Goal: Information Seeking & Learning: Learn about a topic

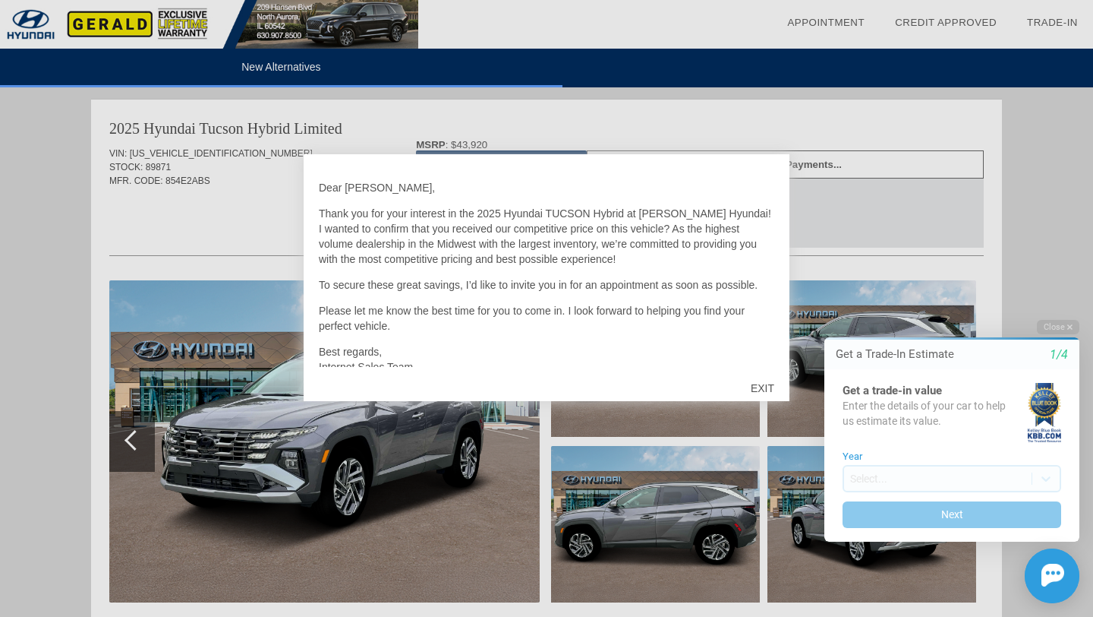
click at [765, 385] on div "EXIT" at bounding box center [763, 388] width 54 height 46
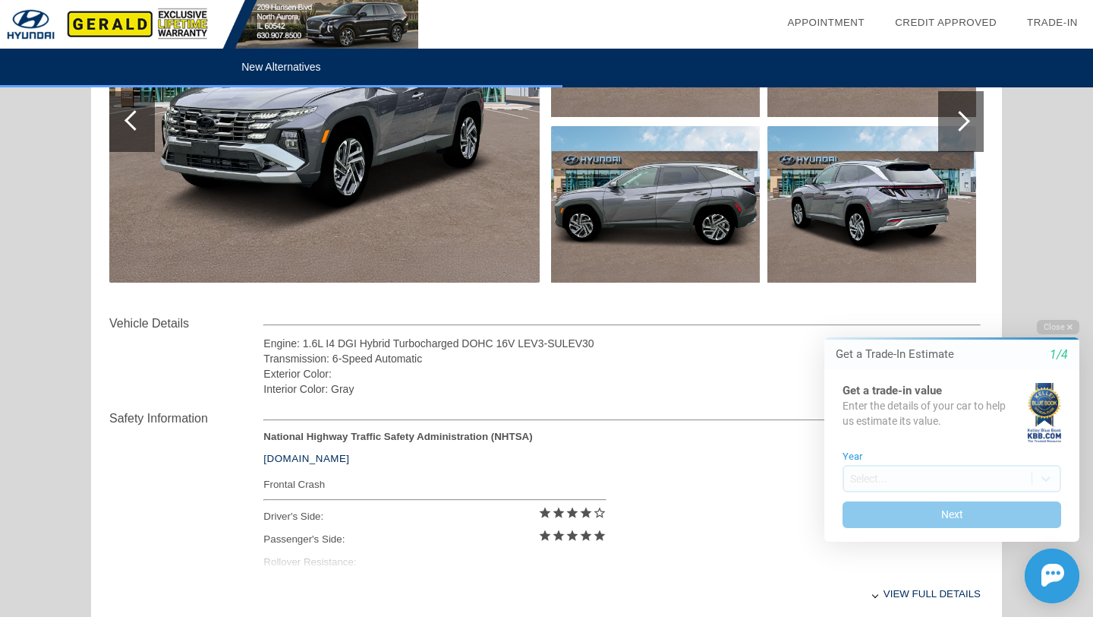
scroll to position [330, 0]
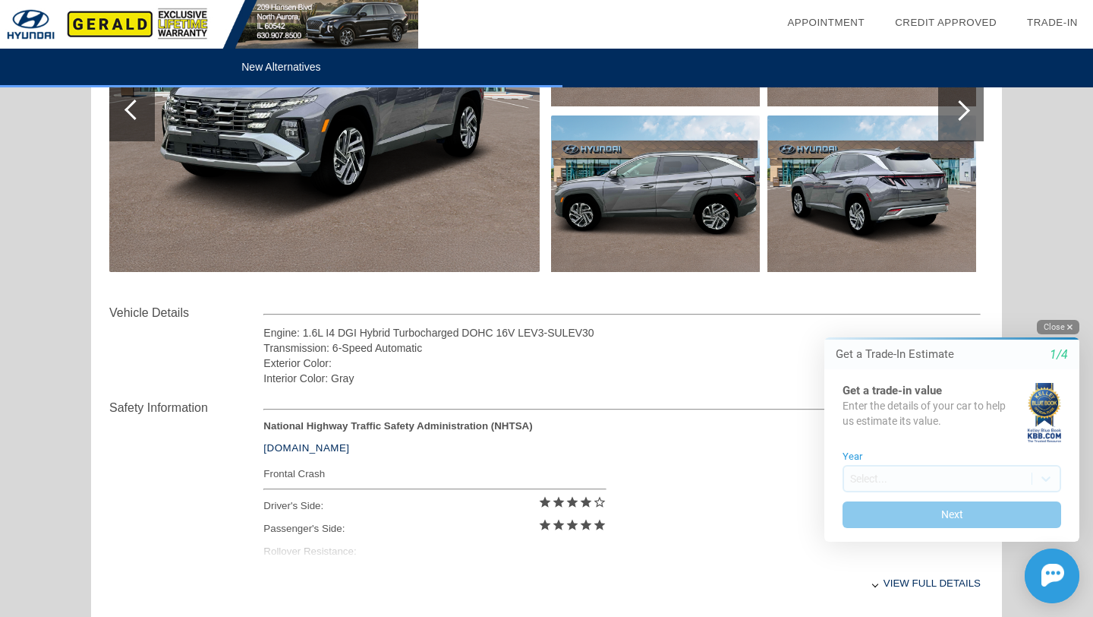
click at [1068, 323] on icon "button" at bounding box center [1070, 327] width 5 height 8
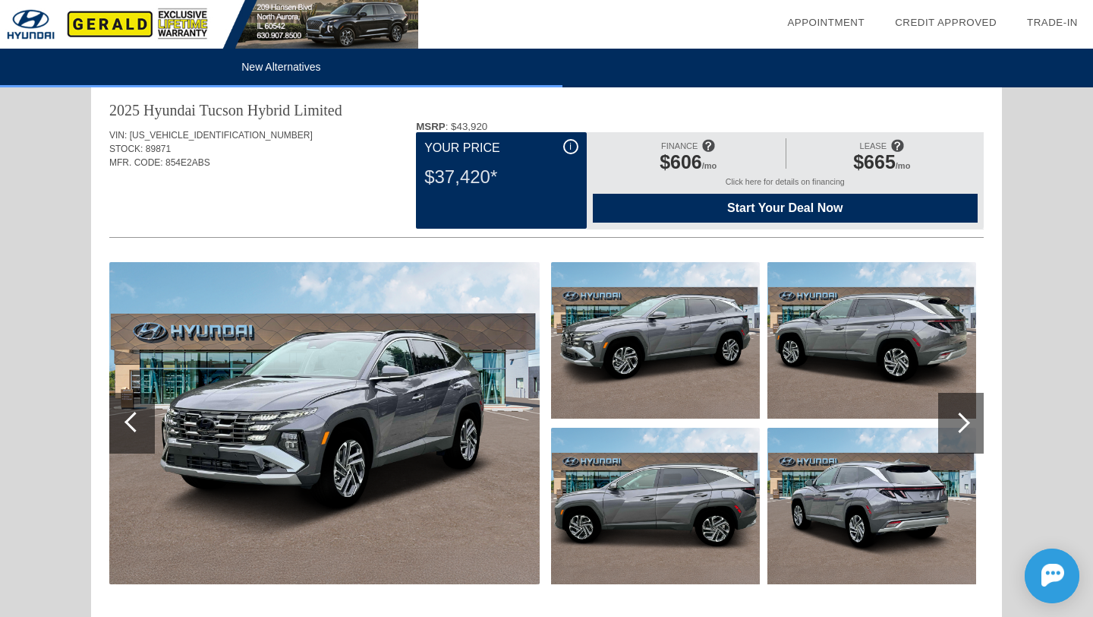
scroll to position [20, 0]
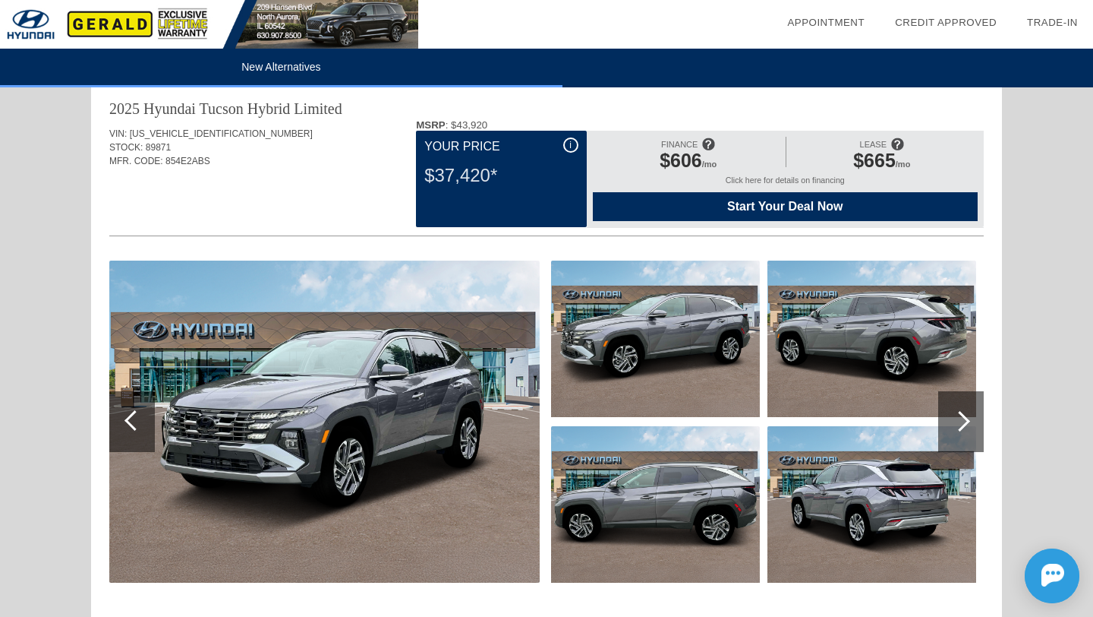
click at [564, 150] on div "i" at bounding box center [570, 144] width 15 height 15
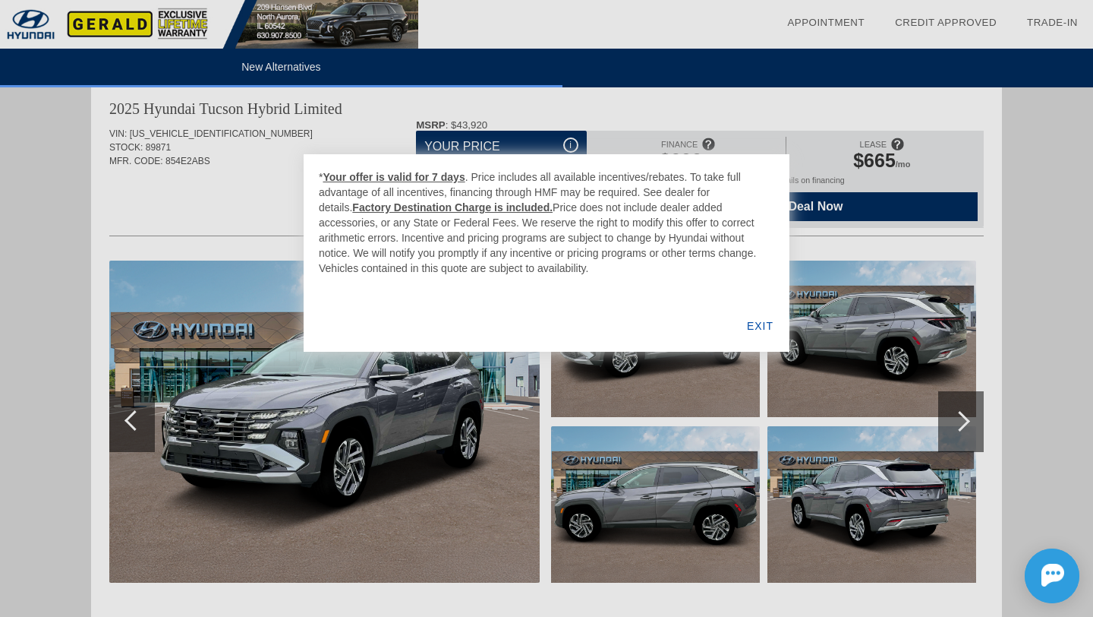
click at [574, 118] on div at bounding box center [546, 308] width 1093 height 617
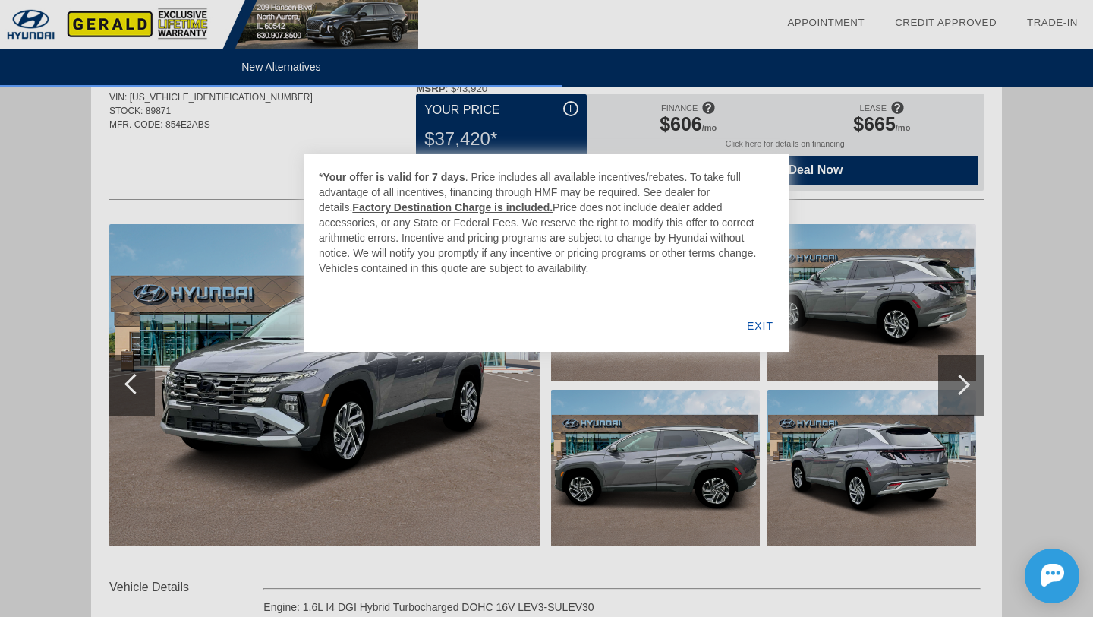
scroll to position [80, 0]
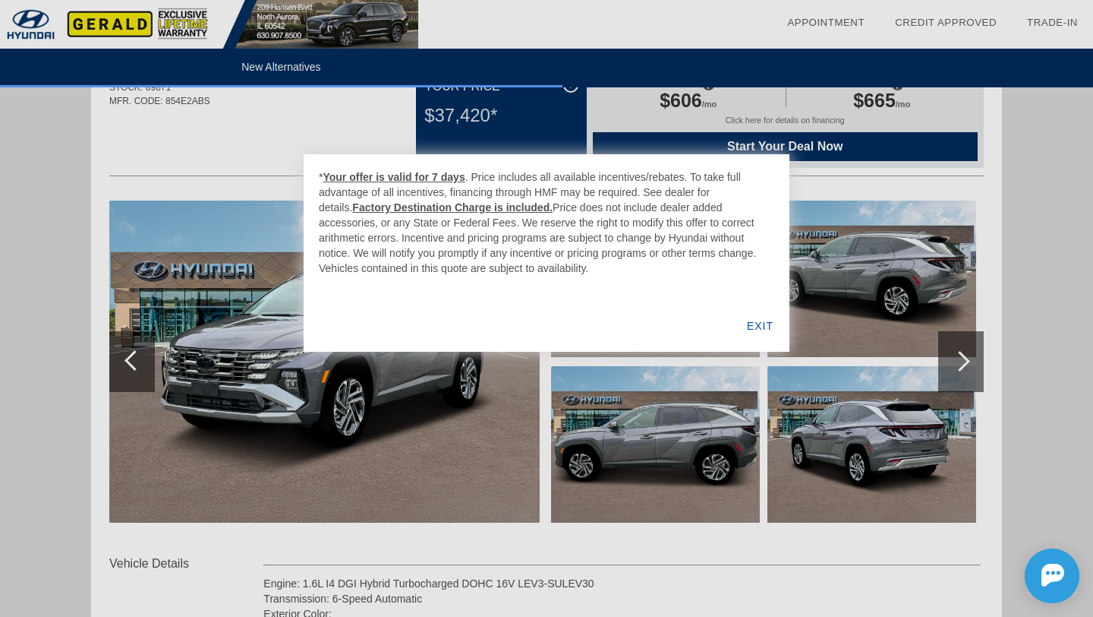
click at [282, 295] on div at bounding box center [546, 308] width 1093 height 617
click at [758, 333] on div "EXIT" at bounding box center [760, 326] width 58 height 52
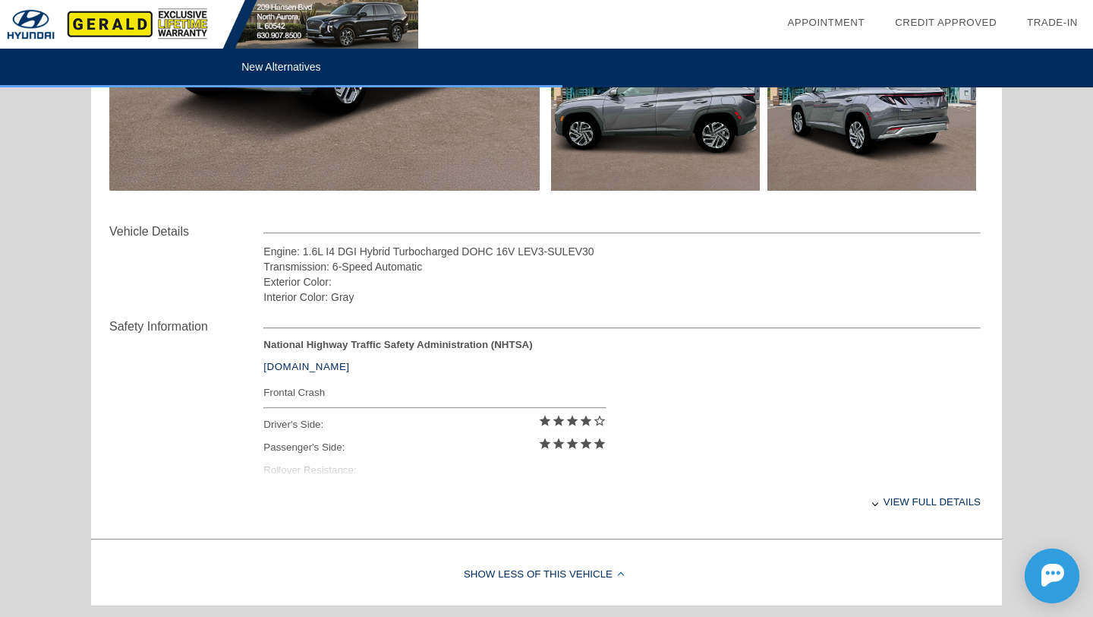
scroll to position [424, 0]
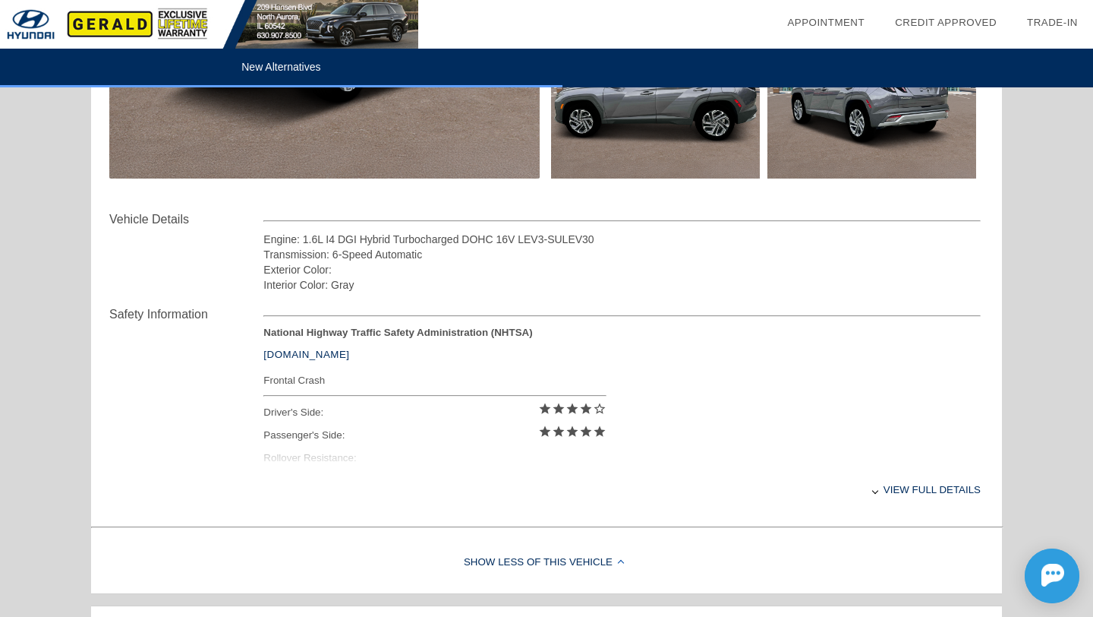
click at [917, 489] on div "View full details" at bounding box center [623, 489] width 718 height 37
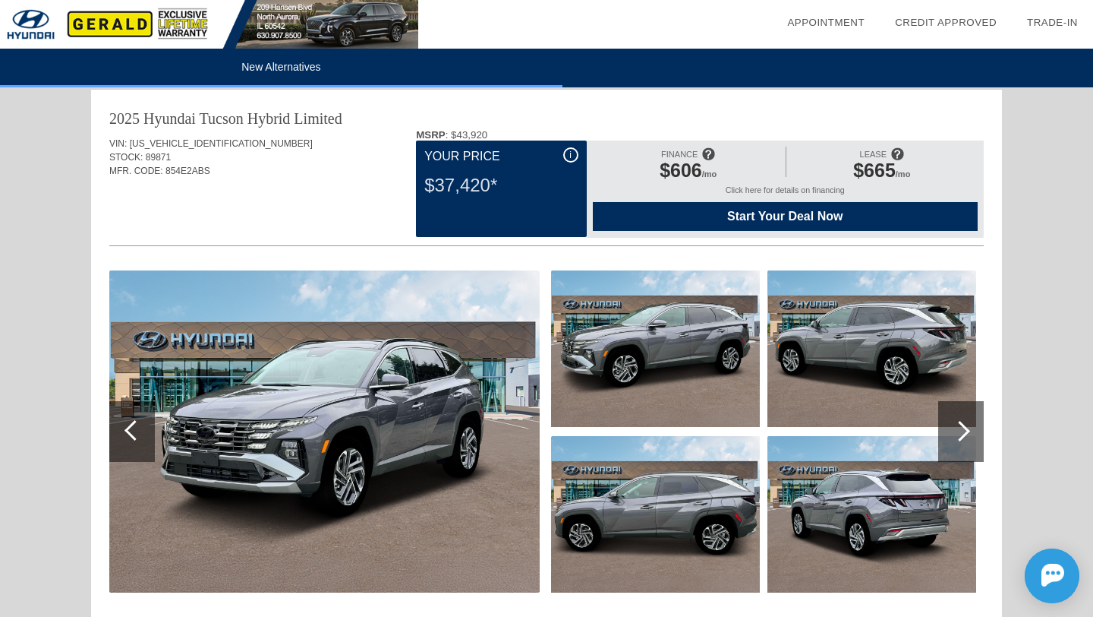
scroll to position [0, 0]
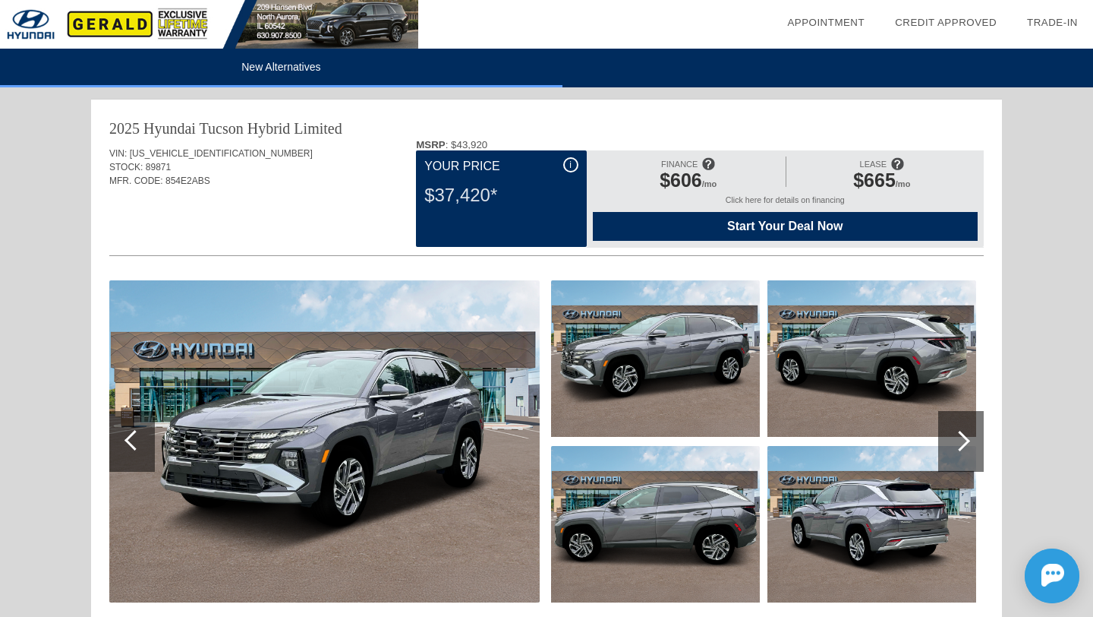
click at [157, 167] on span "89871" at bounding box center [158, 167] width 25 height 11
copy span "89871"
click at [661, 181] on span "$606" at bounding box center [681, 179] width 43 height 21
click at [128, 30] on img at bounding box center [209, 24] width 418 height 49
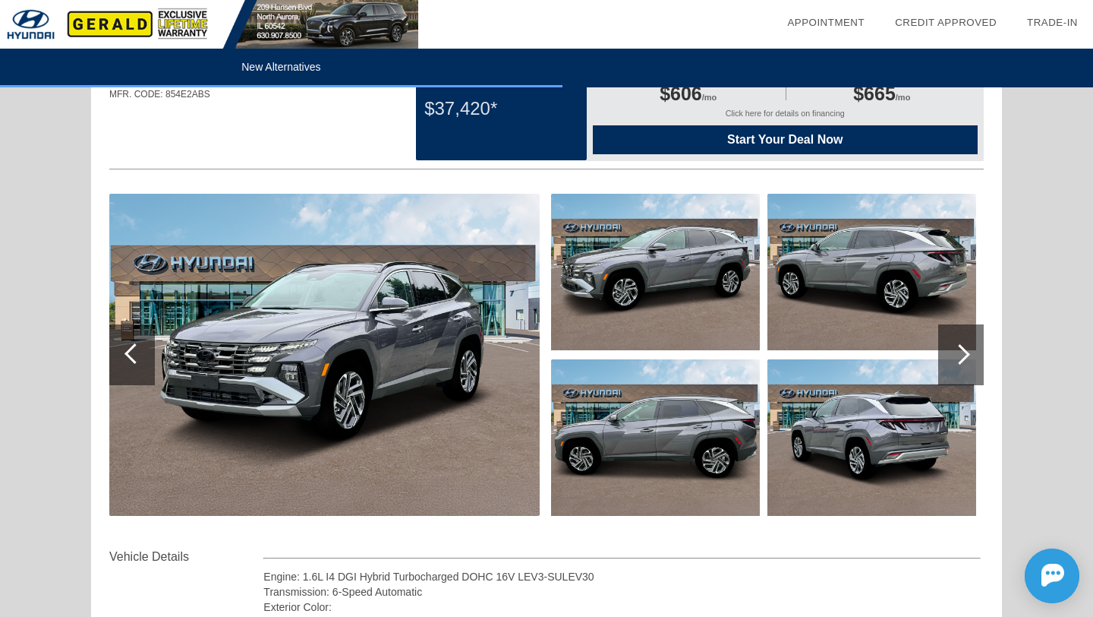
scroll to position [90, 0]
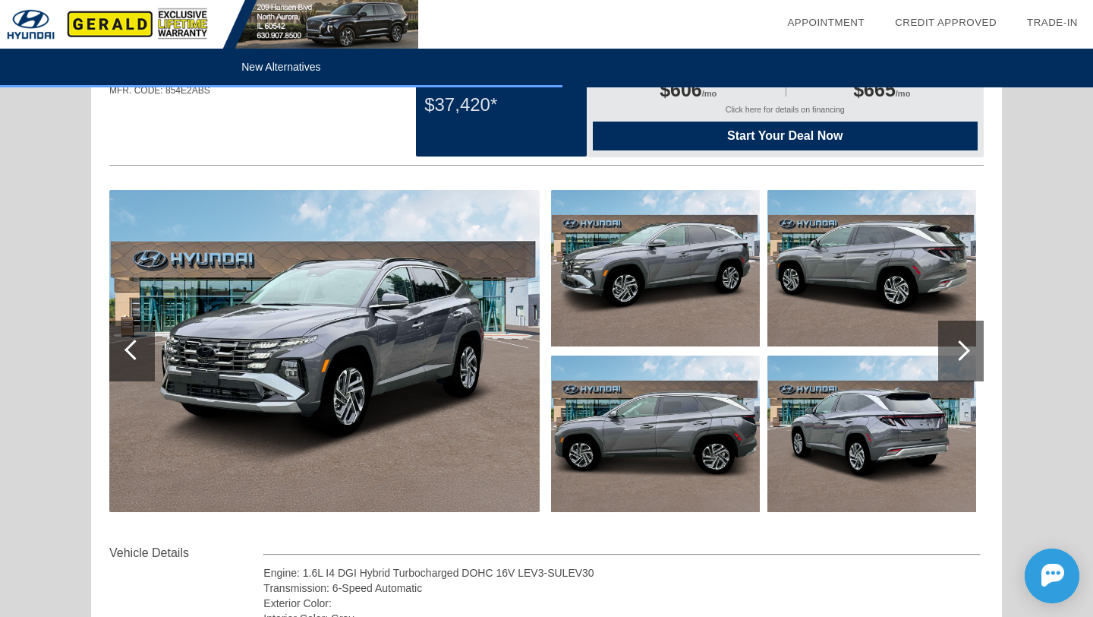
click at [711, 273] on img at bounding box center [655, 268] width 209 height 156
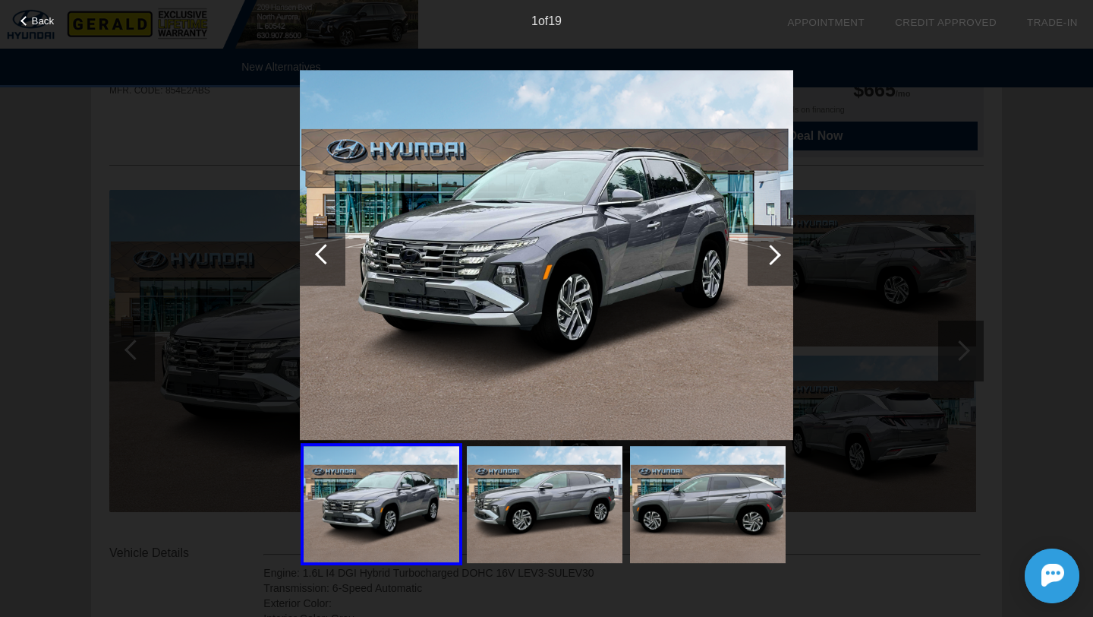
click at [610, 279] on img at bounding box center [547, 255] width 494 height 371
click at [769, 259] on div at bounding box center [771, 255] width 21 height 21
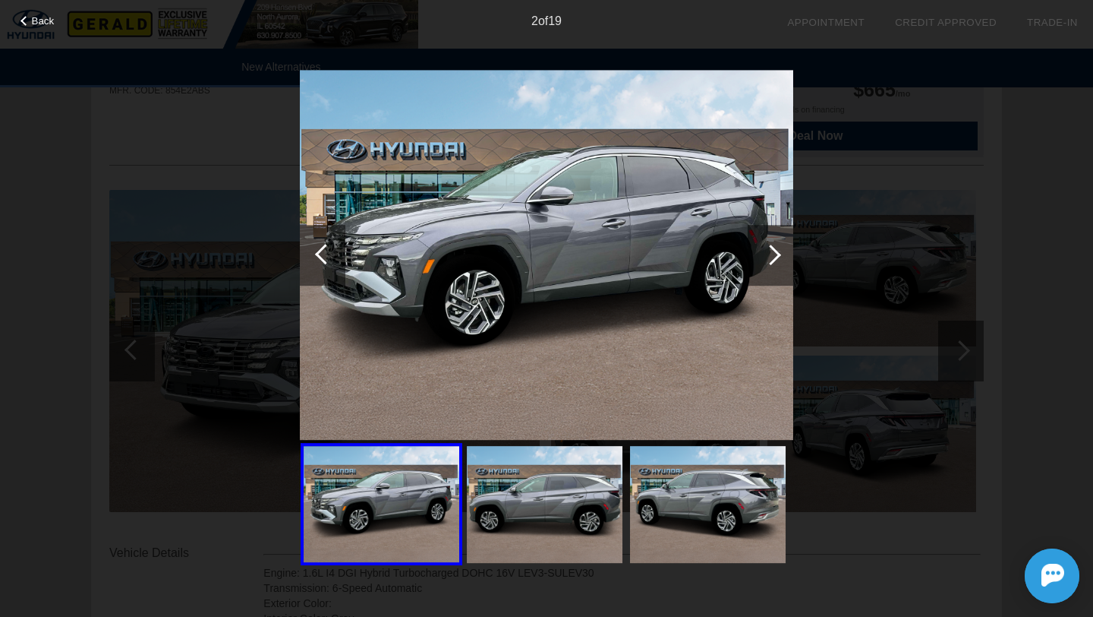
click at [777, 256] on div at bounding box center [771, 255] width 21 height 21
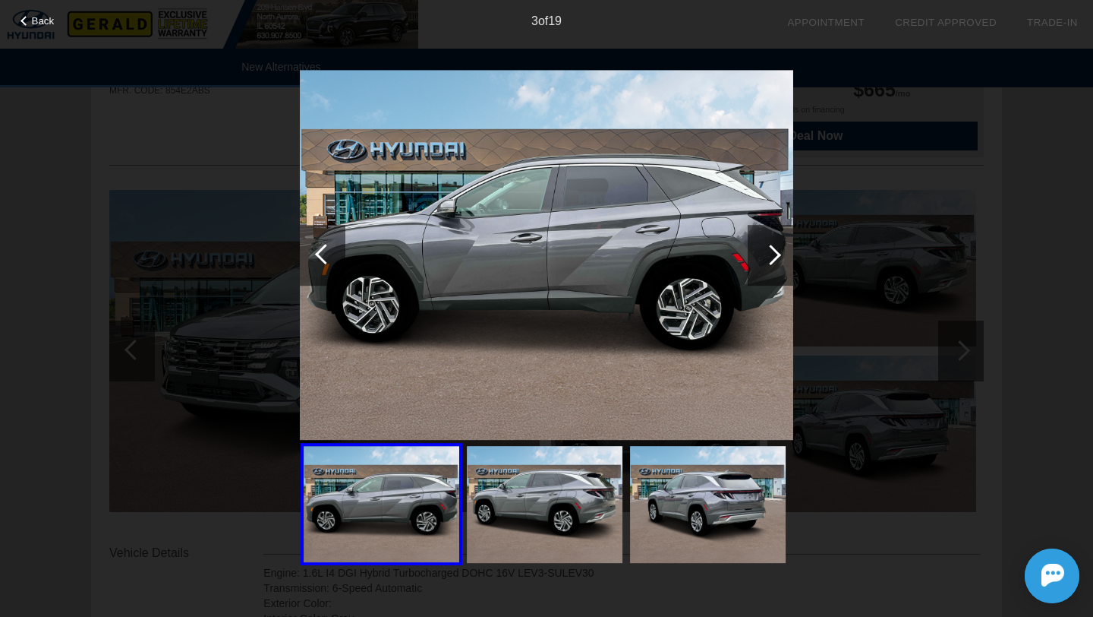
click at [780, 258] on div at bounding box center [771, 255] width 46 height 61
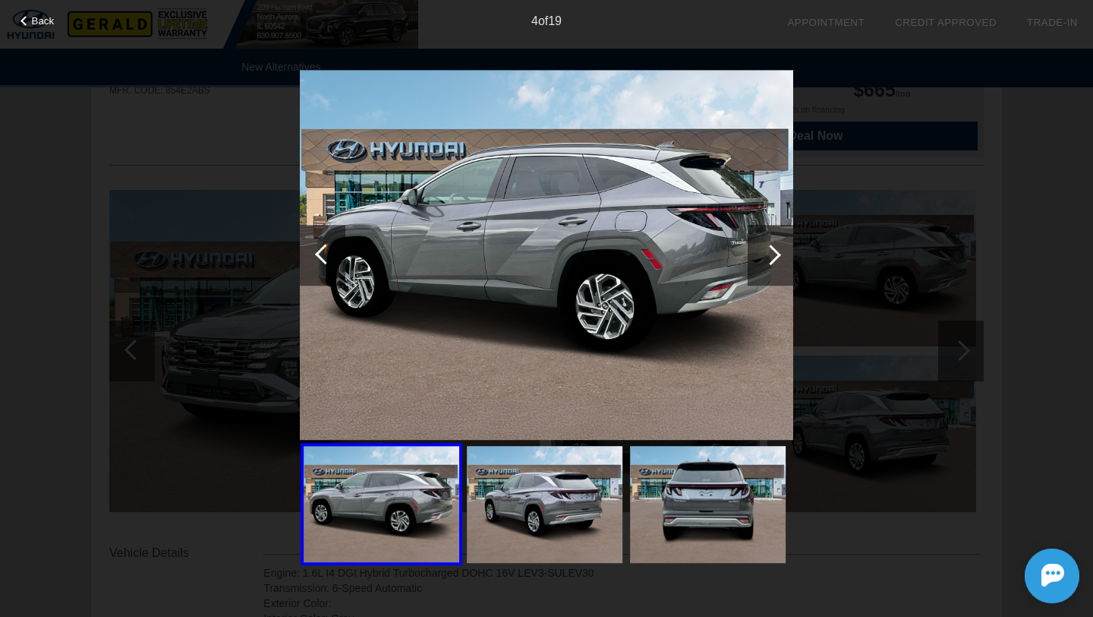
click at [780, 258] on div at bounding box center [771, 255] width 46 height 61
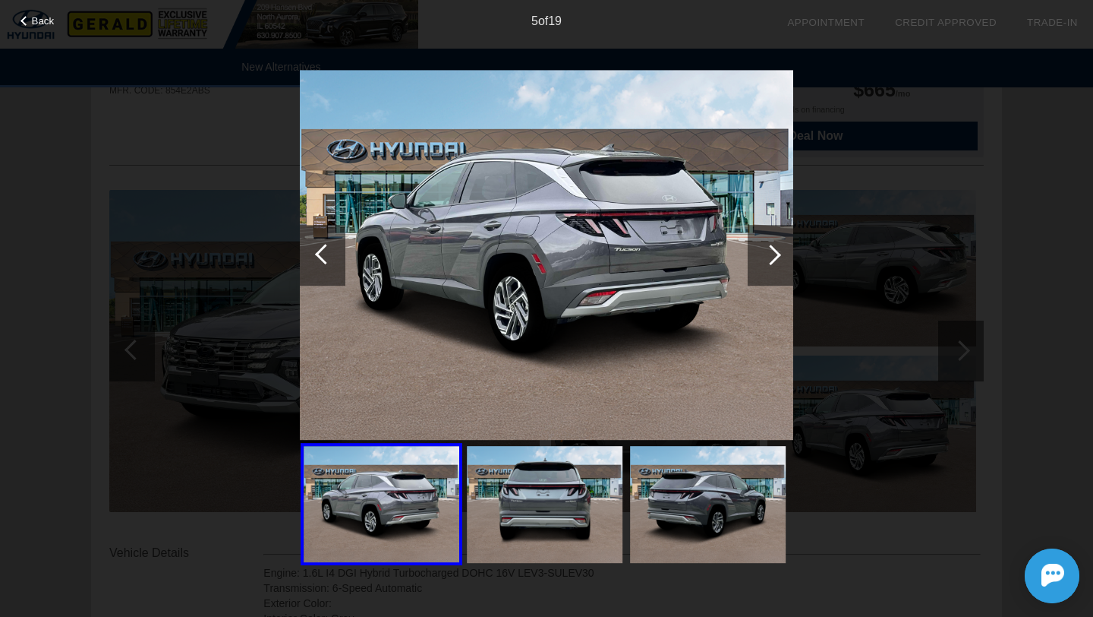
click at [765, 249] on div at bounding box center [771, 255] width 21 height 21
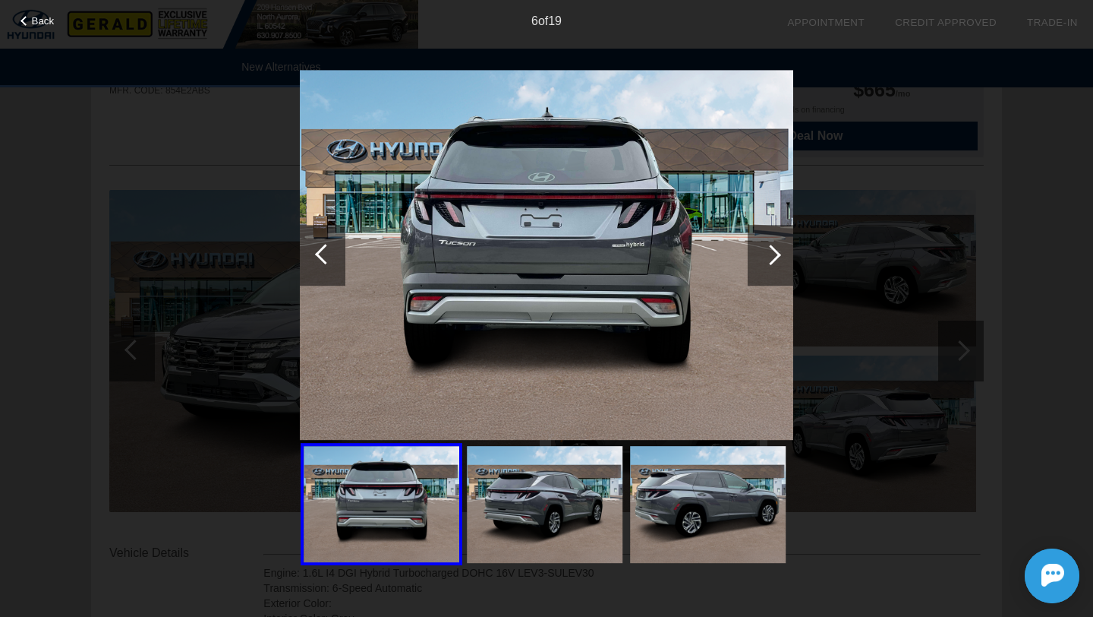
click at [758, 268] on div at bounding box center [771, 255] width 46 height 61
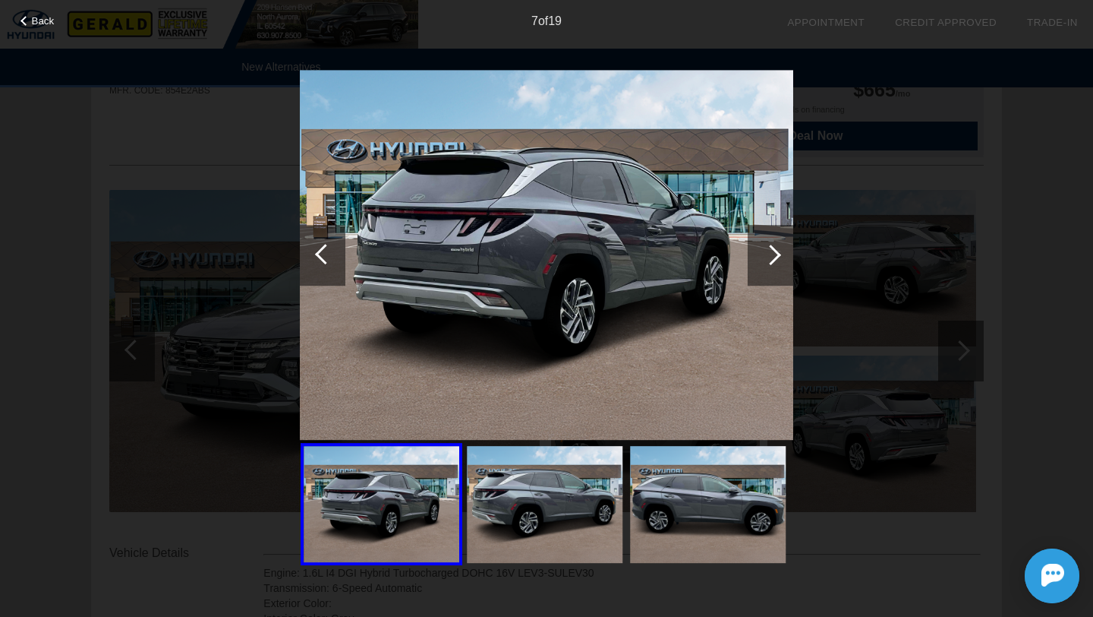
click at [781, 245] on div at bounding box center [771, 255] width 46 height 61
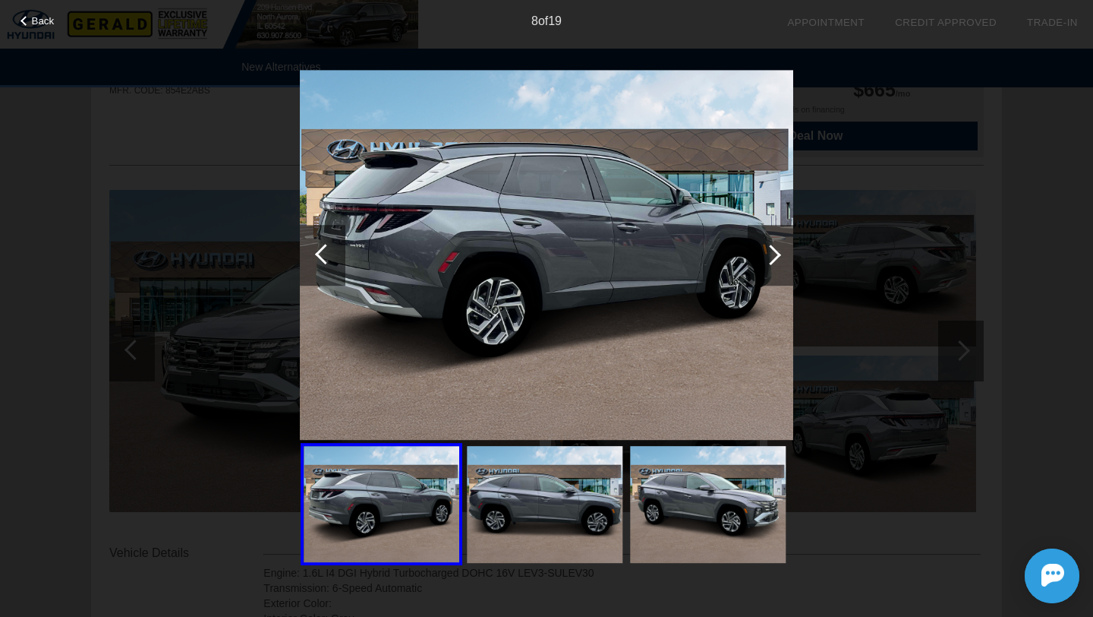
click at [781, 245] on div at bounding box center [771, 255] width 46 height 61
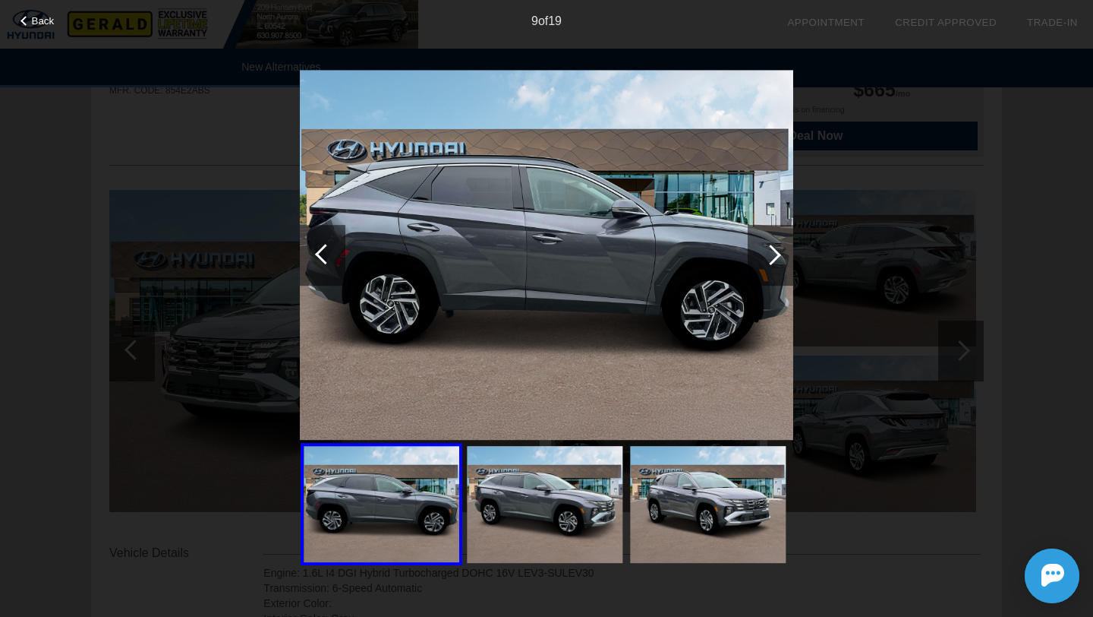
click at [784, 271] on div at bounding box center [771, 255] width 46 height 61
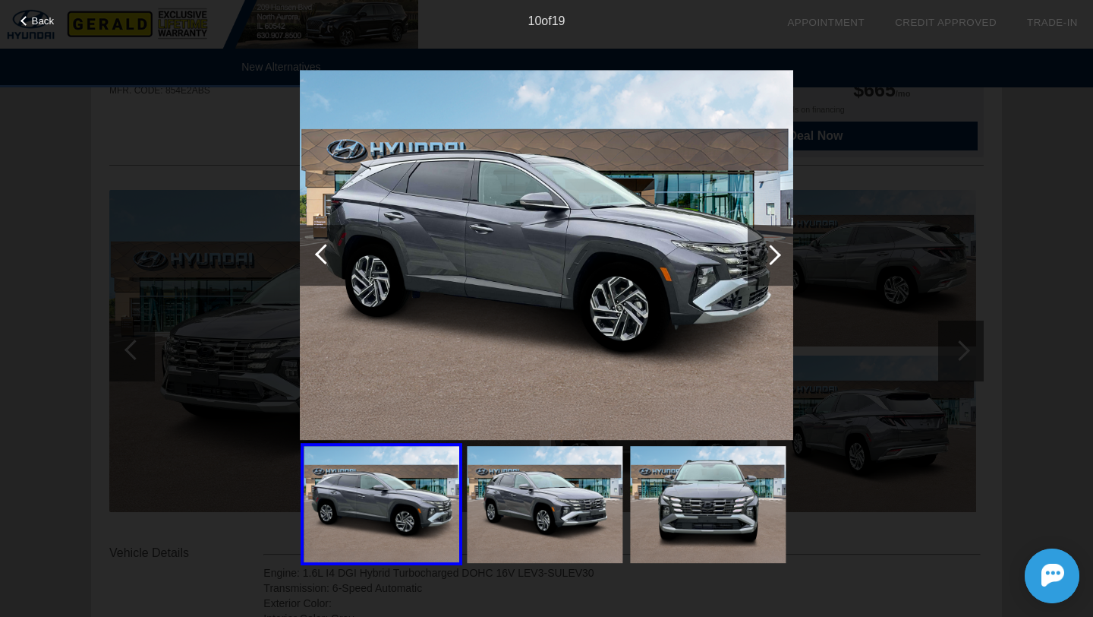
click at [784, 271] on div at bounding box center [771, 255] width 46 height 61
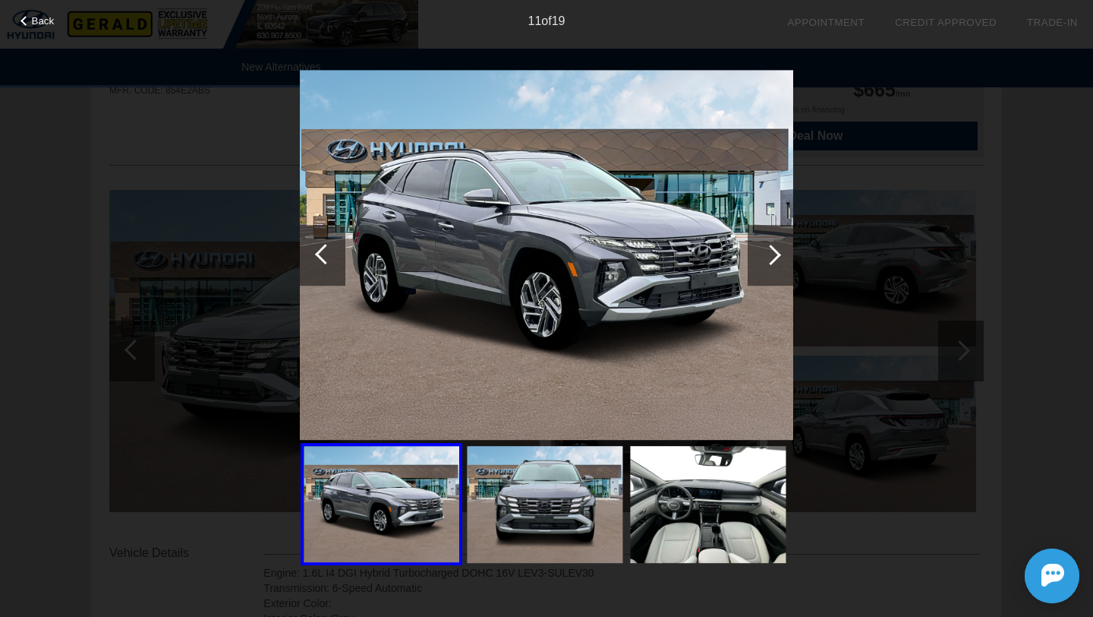
click at [784, 271] on div at bounding box center [771, 255] width 46 height 61
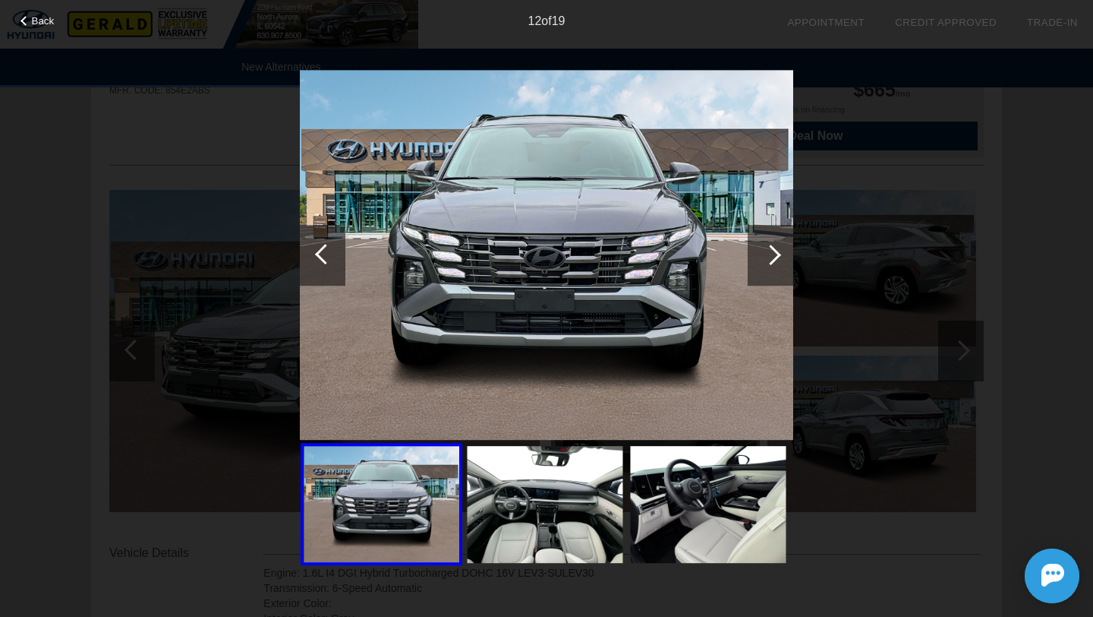
click at [784, 271] on div at bounding box center [771, 255] width 46 height 61
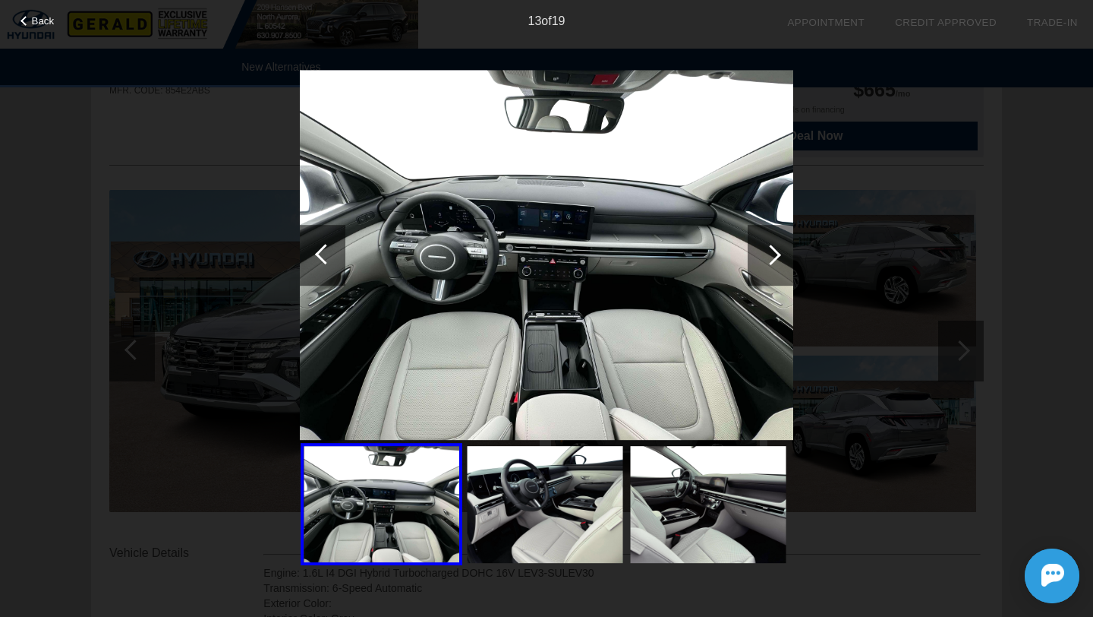
click at [784, 271] on div at bounding box center [771, 255] width 46 height 61
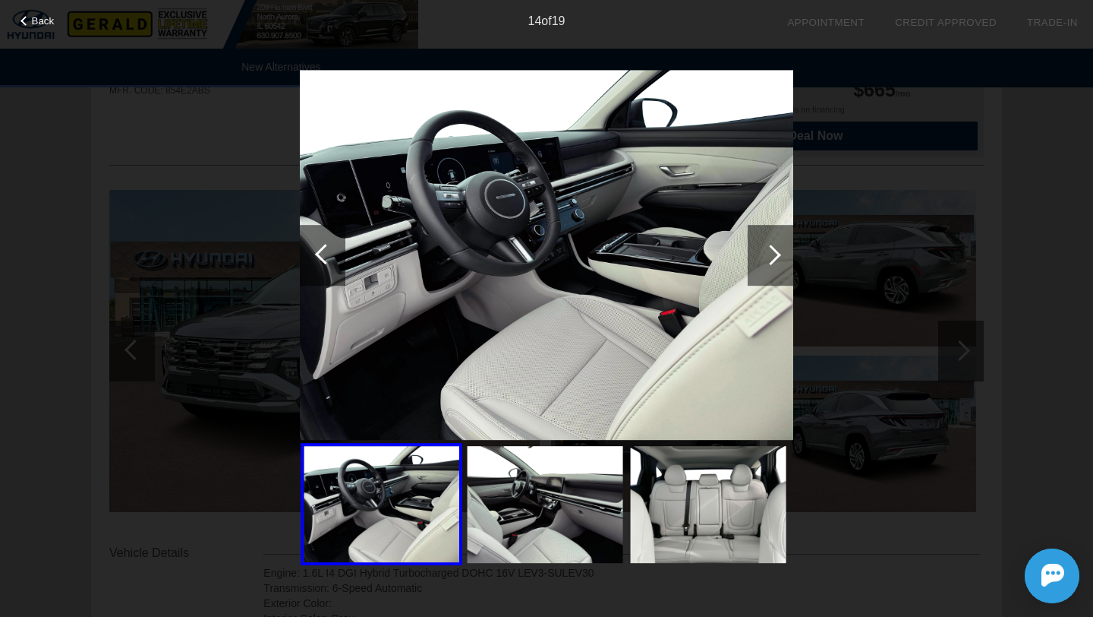
click at [784, 271] on div at bounding box center [771, 255] width 46 height 61
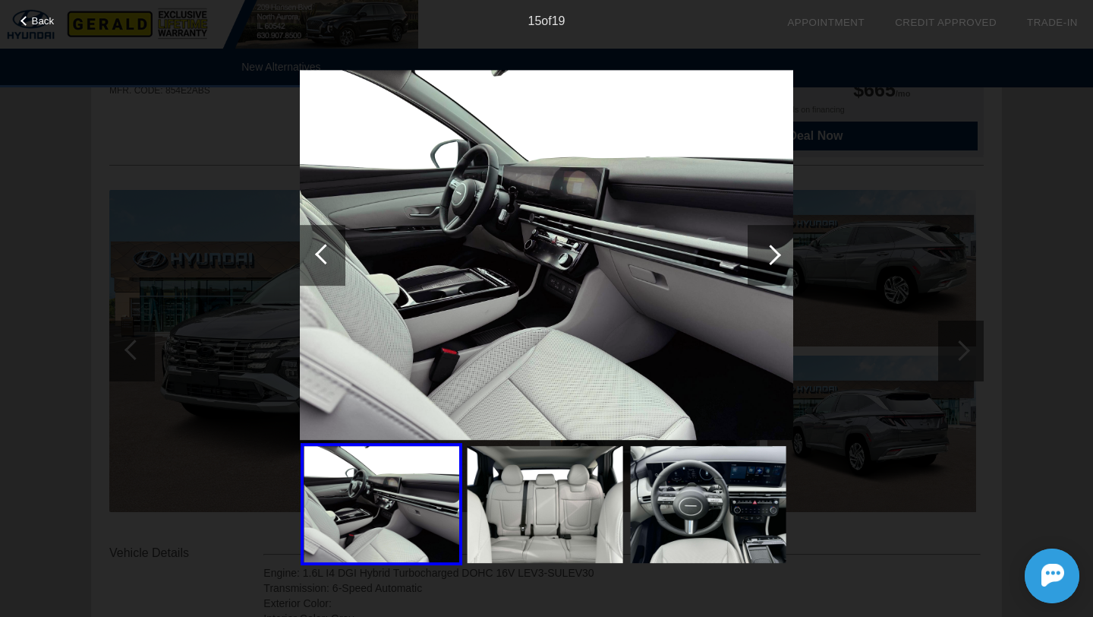
click at [784, 271] on div at bounding box center [771, 255] width 46 height 61
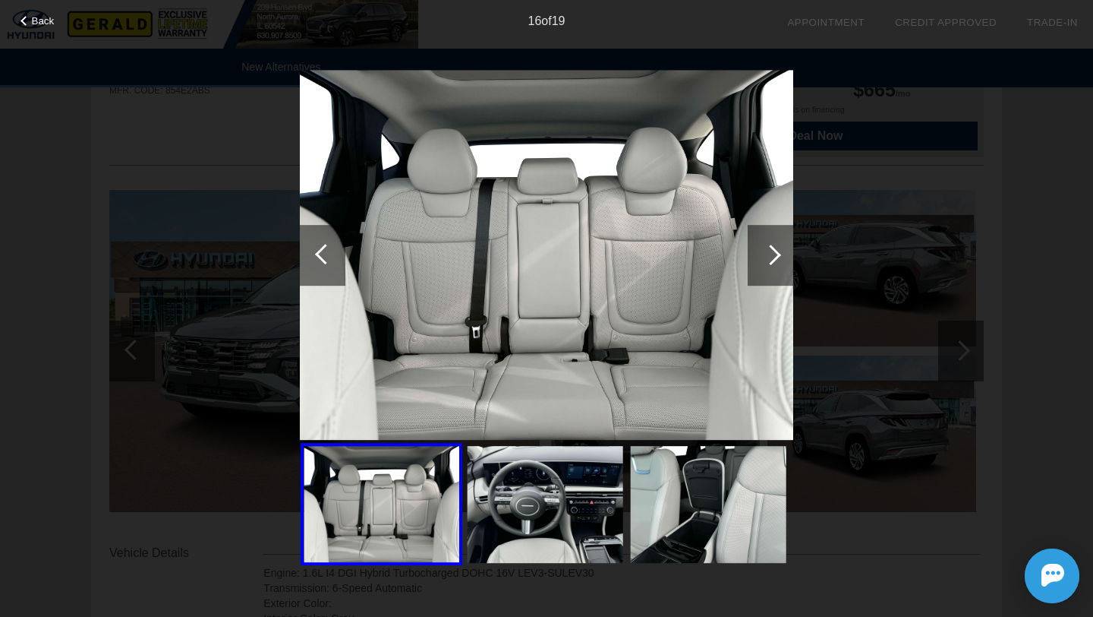
click at [784, 271] on div at bounding box center [771, 255] width 46 height 61
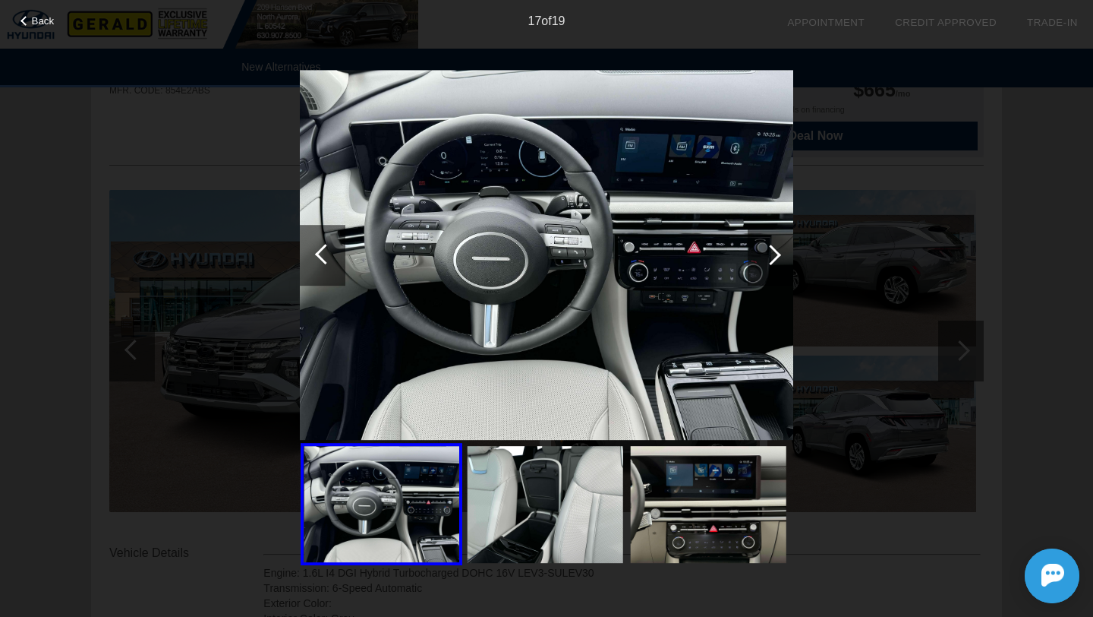
click at [312, 247] on div at bounding box center [323, 255] width 46 height 61
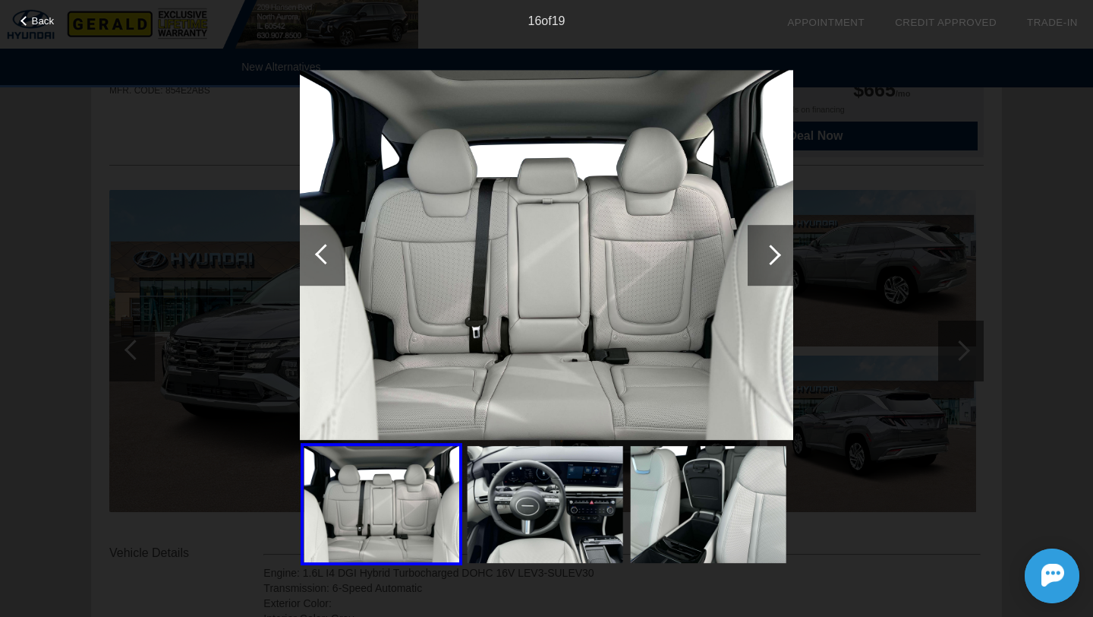
click at [769, 231] on div at bounding box center [771, 255] width 46 height 61
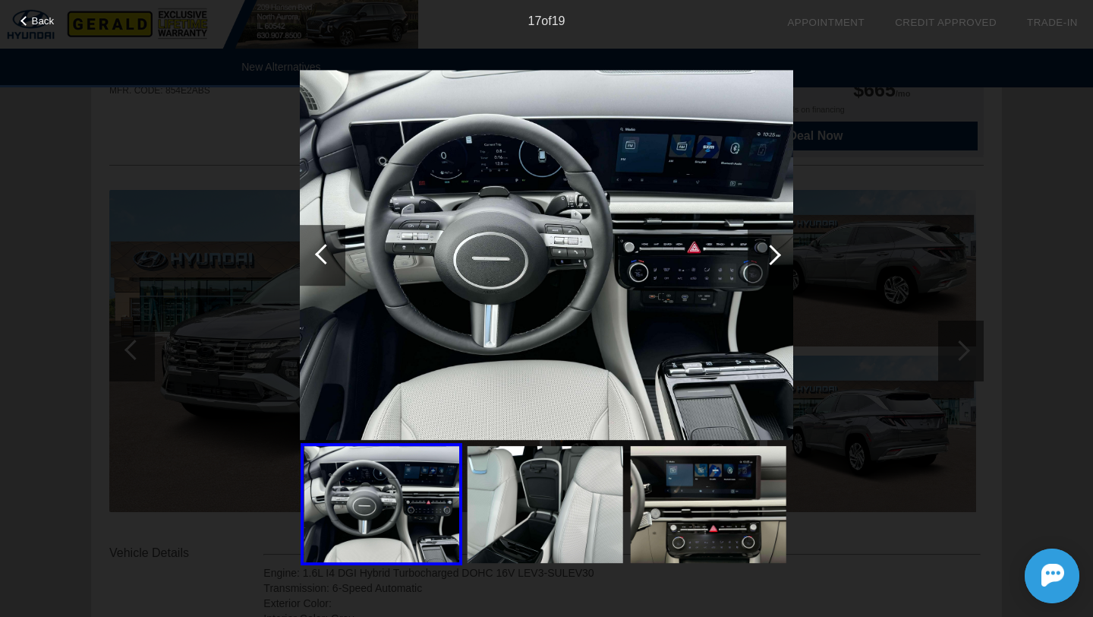
click at [778, 267] on div at bounding box center [771, 255] width 46 height 61
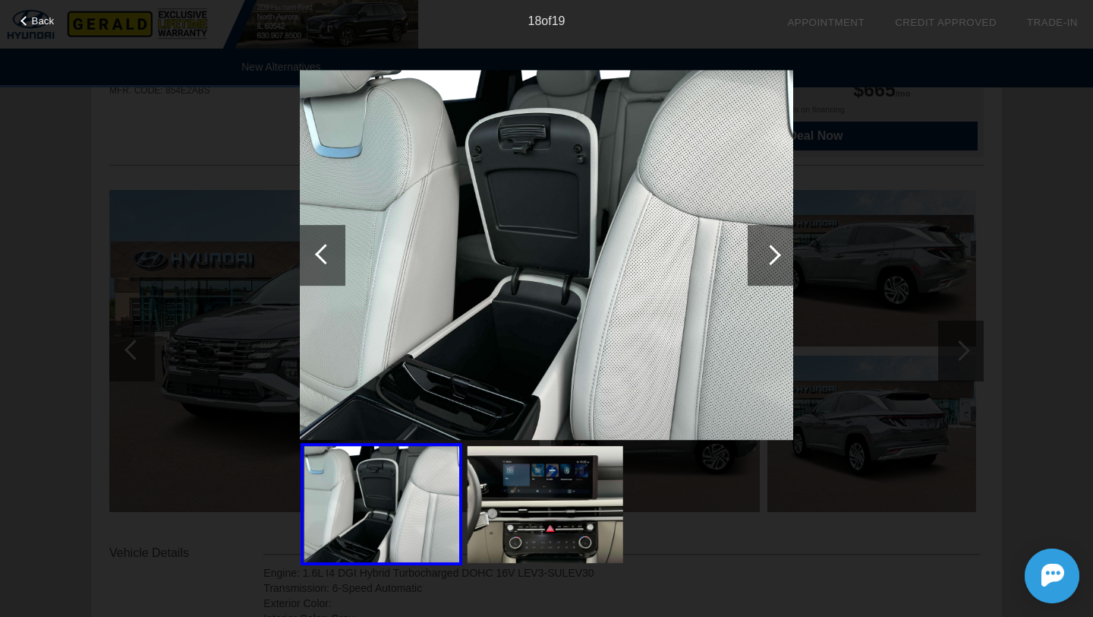
click at [778, 267] on div at bounding box center [771, 255] width 46 height 61
